Goal: Check status

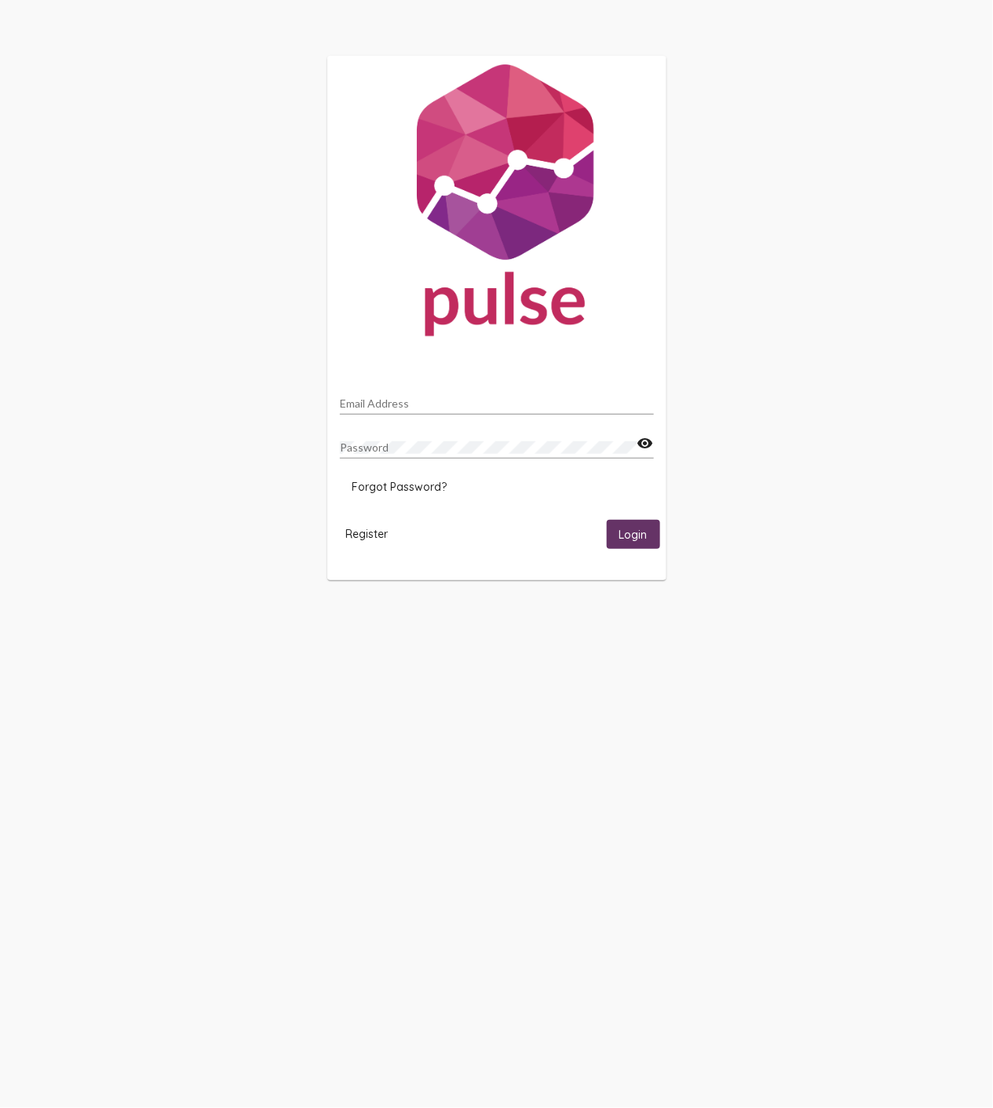
click at [406, 399] on input "Email Address" at bounding box center [497, 403] width 314 height 13
type input "[PERSON_NAME][EMAIL_ADDRESS][DOMAIN_NAME]"
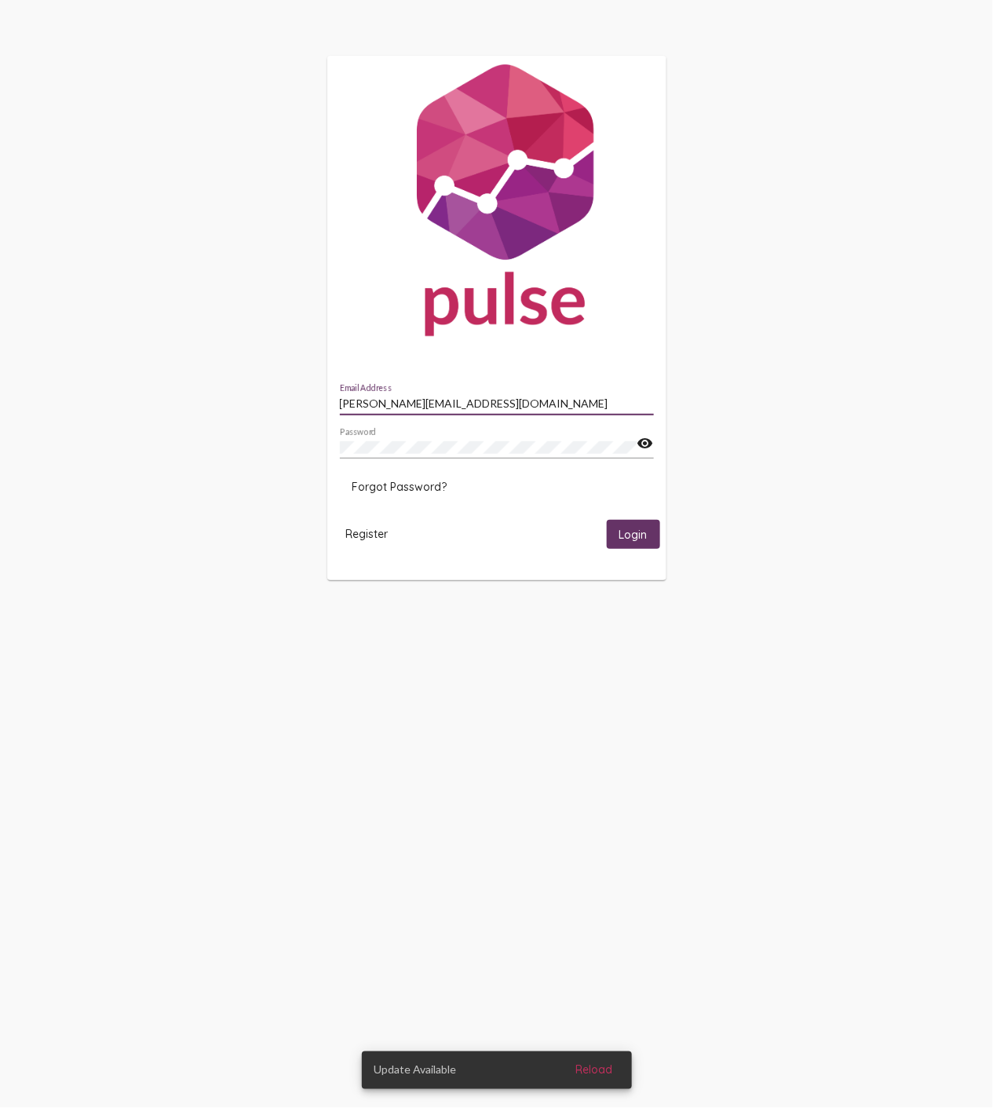
click at [620, 527] on span "Login" at bounding box center [634, 534] width 28 height 14
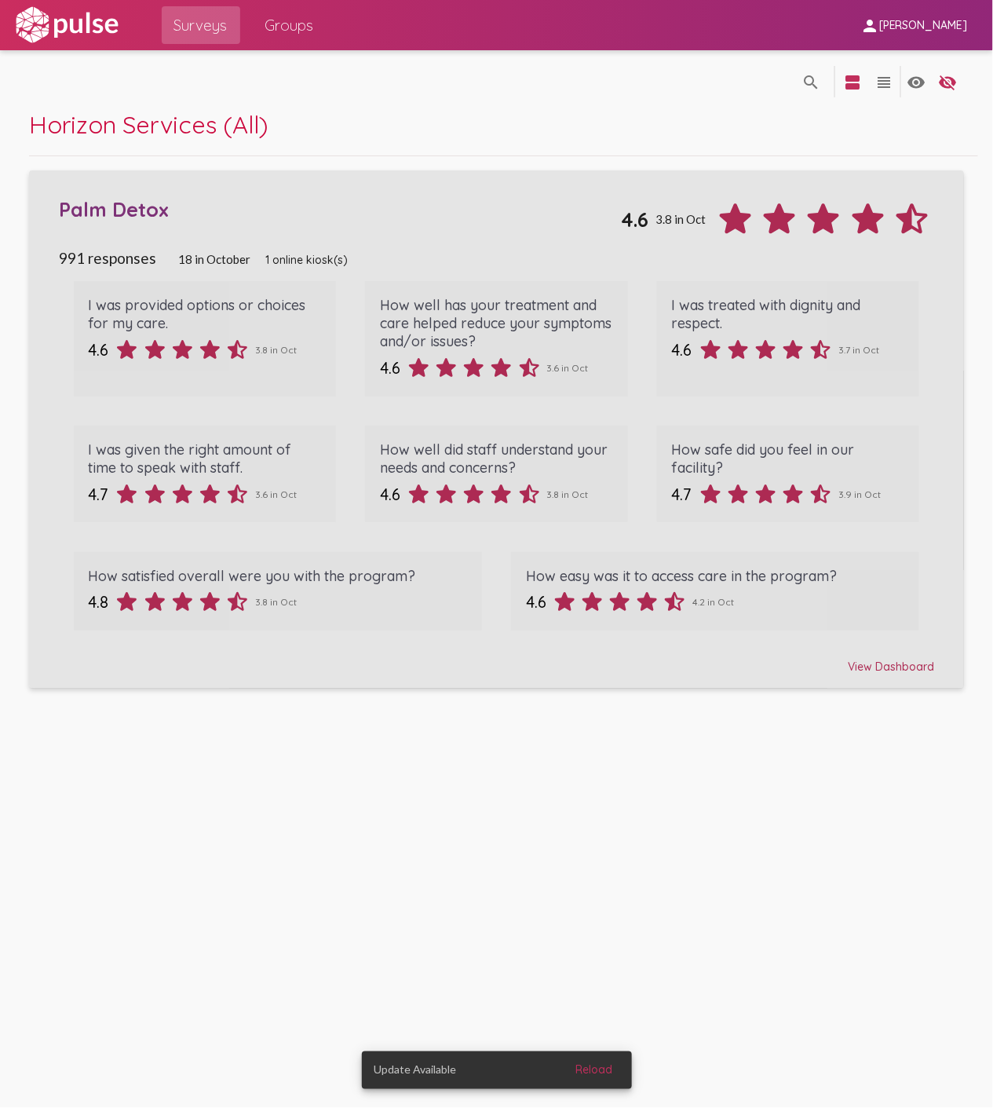
click at [887, 663] on div "View Dashboard" at bounding box center [496, 659] width 875 height 28
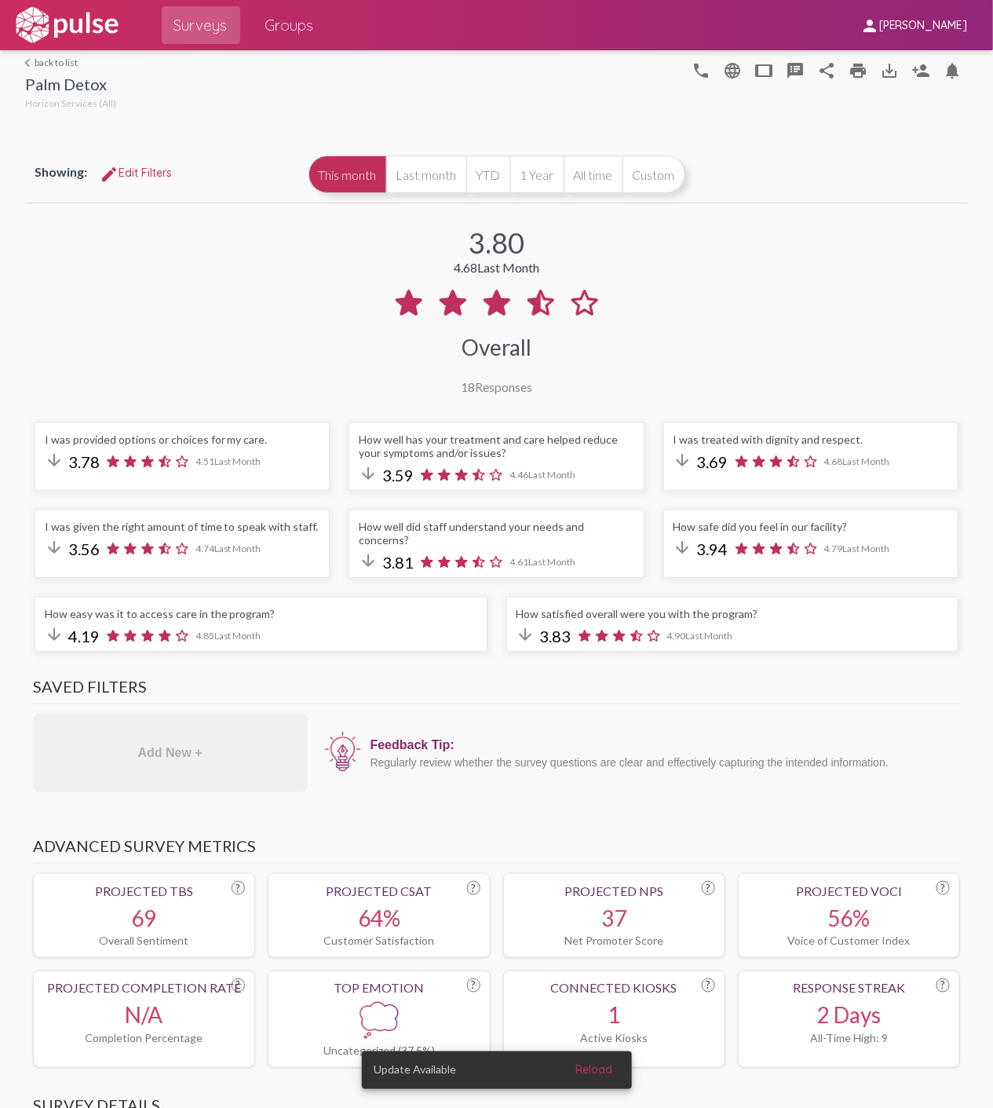
click at [265, 313] on div "3.80 4.68 Last Month Overall 18 Responses" at bounding box center [497, 301] width 944 height 188
click at [462, 86] on div at bounding box center [401, 81] width 570 height 63
